Goal: Find specific page/section: Find specific page/section

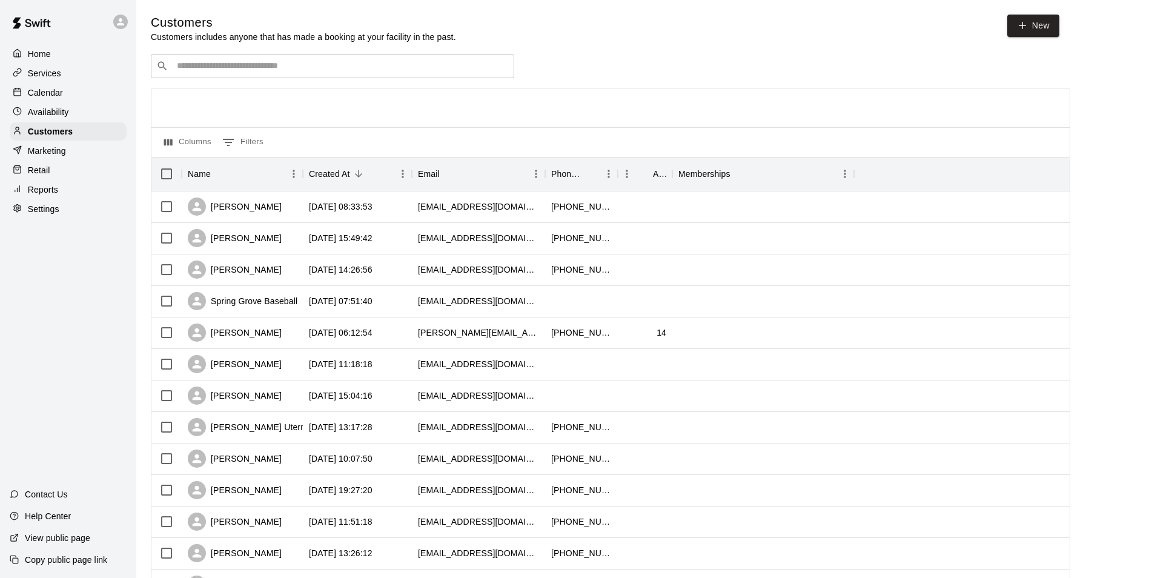
click at [254, 72] on input "Search customers by name or email" at bounding box center [341, 66] width 336 height 12
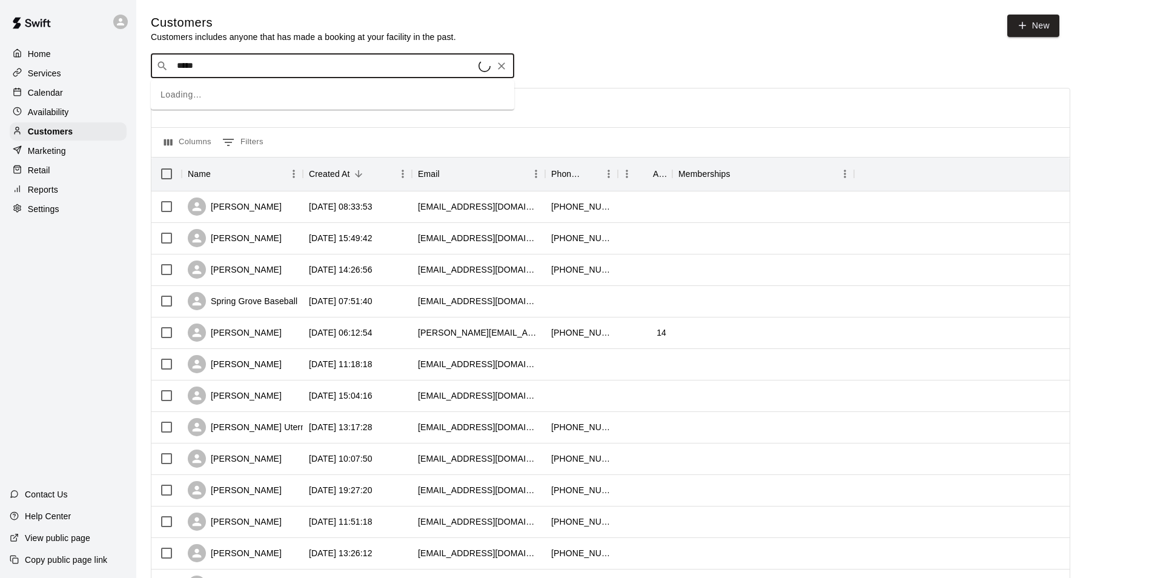
type input "******"
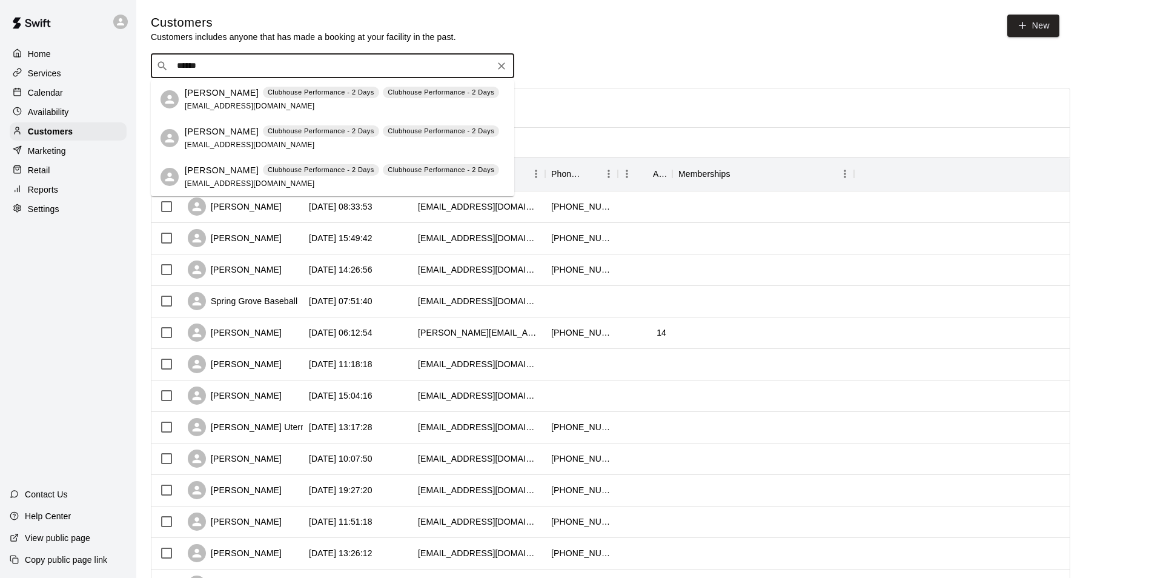
click at [263, 95] on span "Clubhouse Performance - 2 Days" at bounding box center [321, 92] width 116 height 10
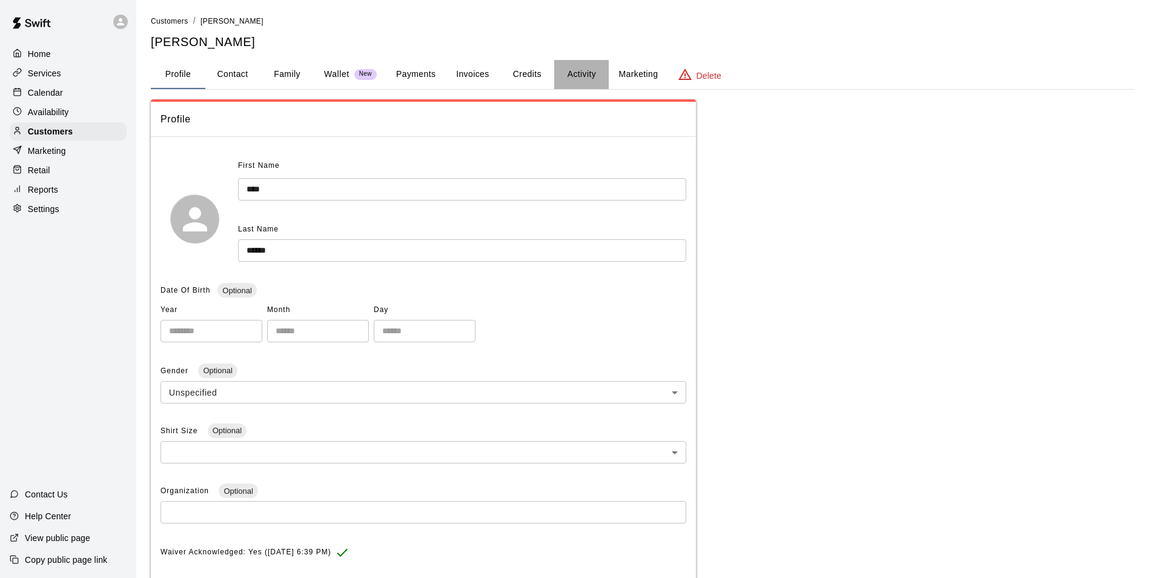
click at [586, 78] on button "Activity" at bounding box center [581, 74] width 55 height 29
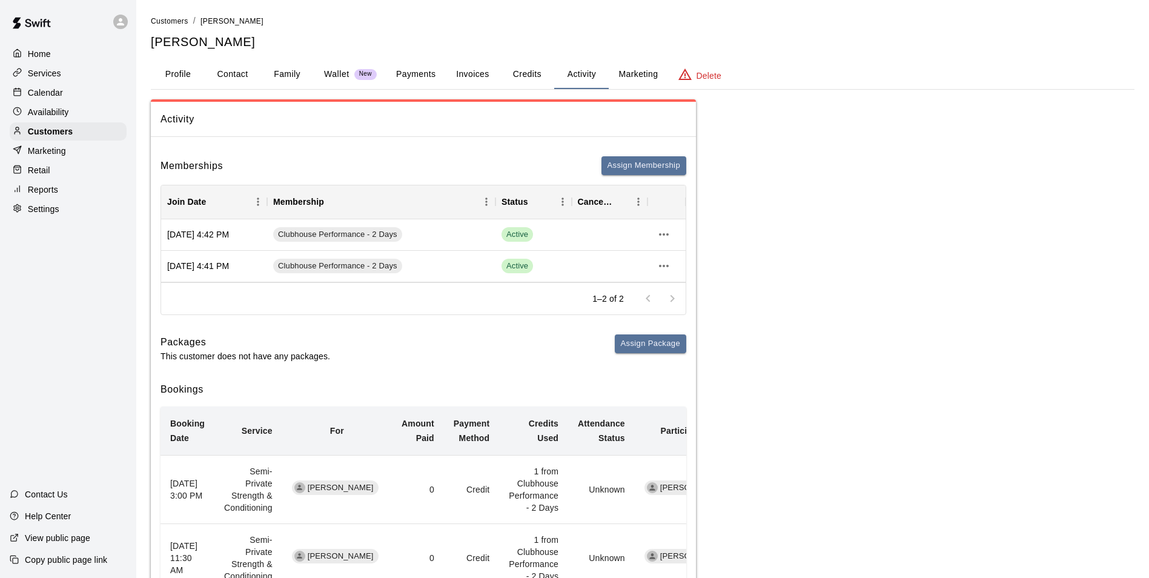
click at [423, 65] on button "Payments" at bounding box center [415, 74] width 59 height 29
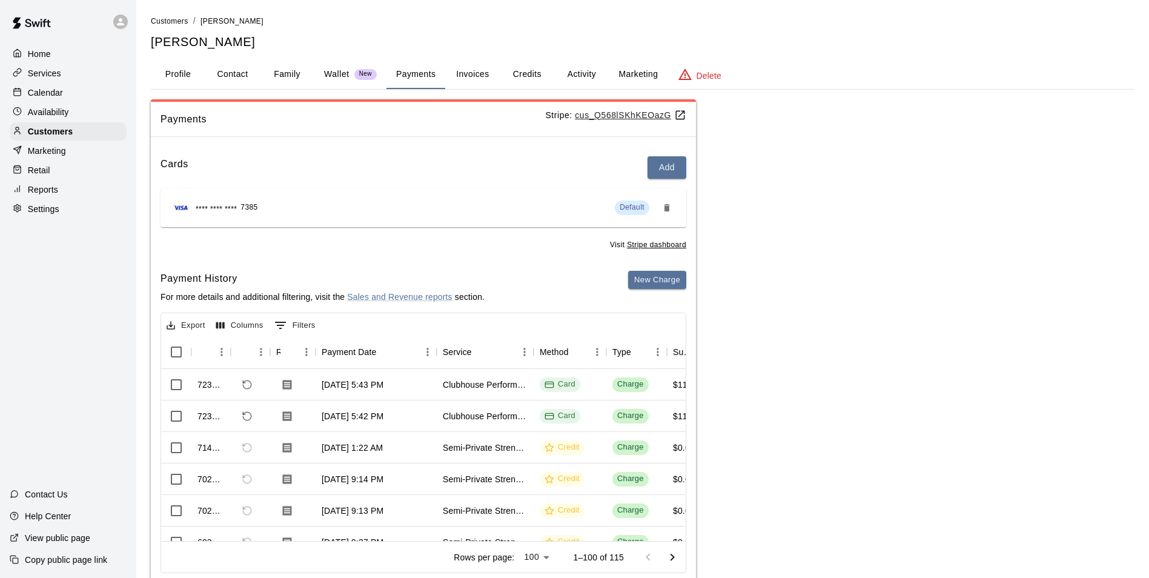
click at [72, 91] on div "Calendar" at bounding box center [68, 93] width 117 height 18
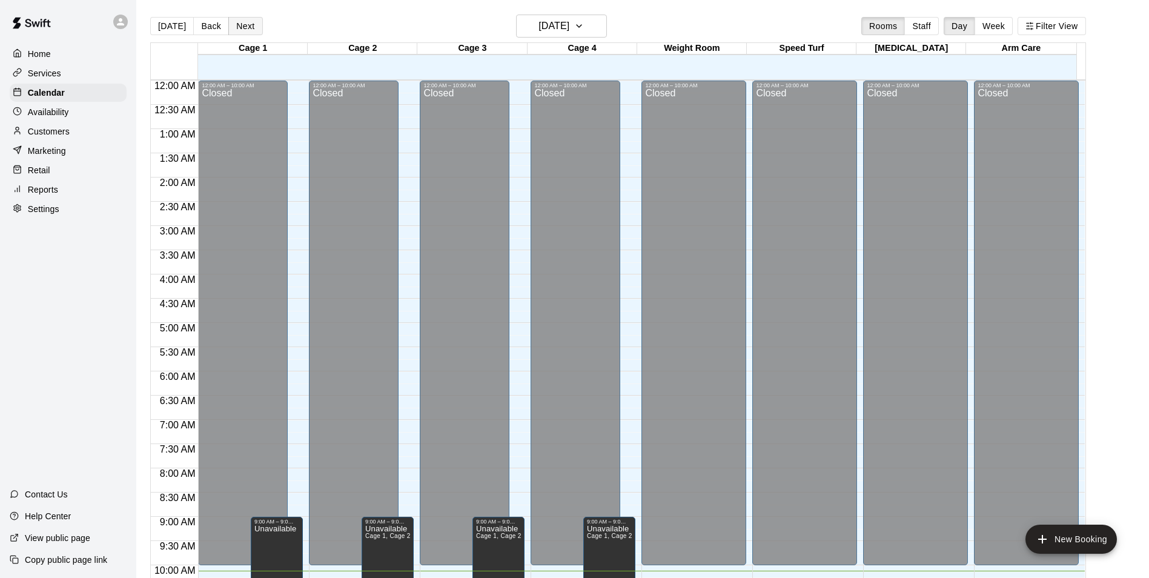
click at [239, 21] on button "Next" at bounding box center [245, 26] width 34 height 18
